Goal: Task Accomplishment & Management: Manage account settings

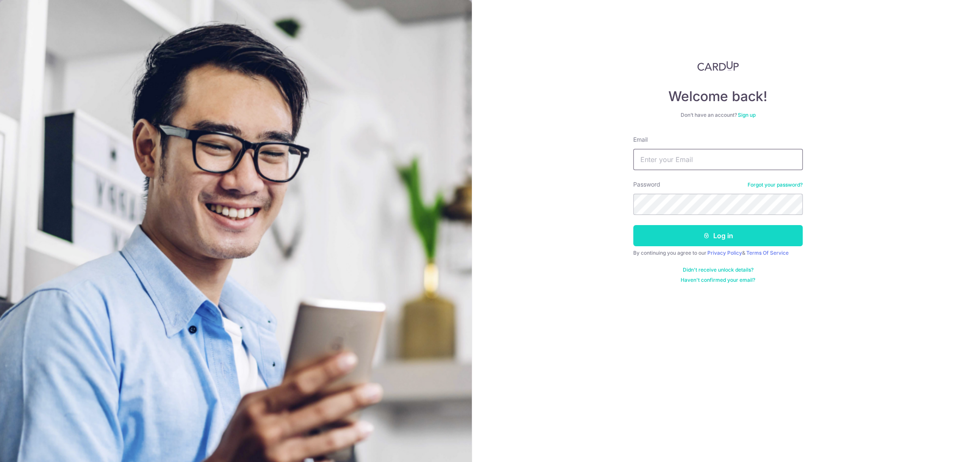
type input "[EMAIL_ADDRESS][DOMAIN_NAME]"
click at [732, 231] on button "Log in" at bounding box center [717, 235] width 169 height 21
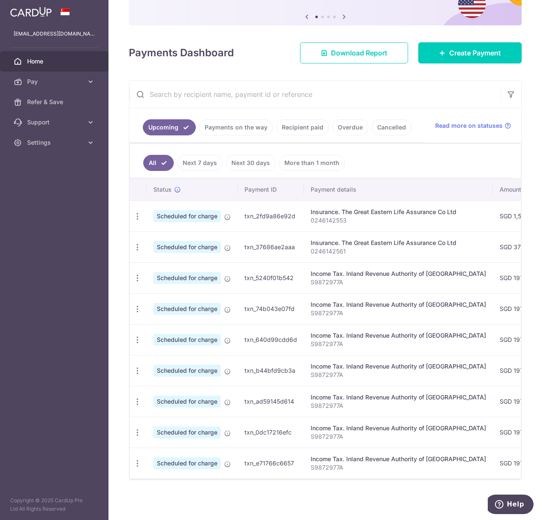
scroll to position [78, 0]
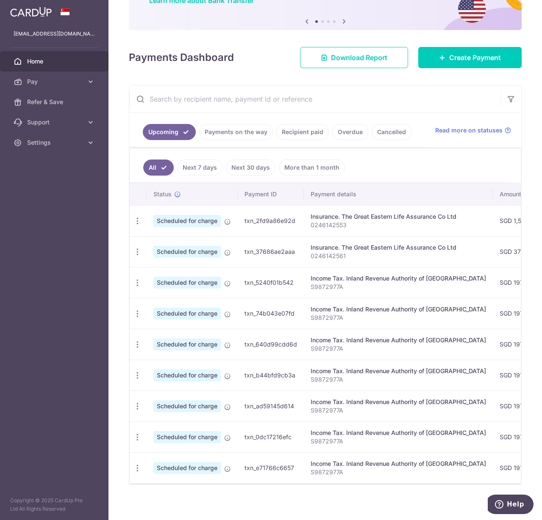
click at [260, 138] on link "Payments on the way" at bounding box center [236, 132] width 74 height 16
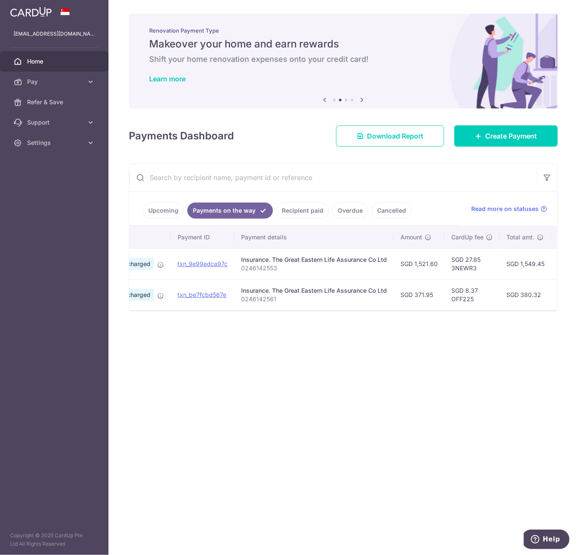
scroll to position [0, 0]
